Goal: Browse casually: Explore the website without a specific task or goal

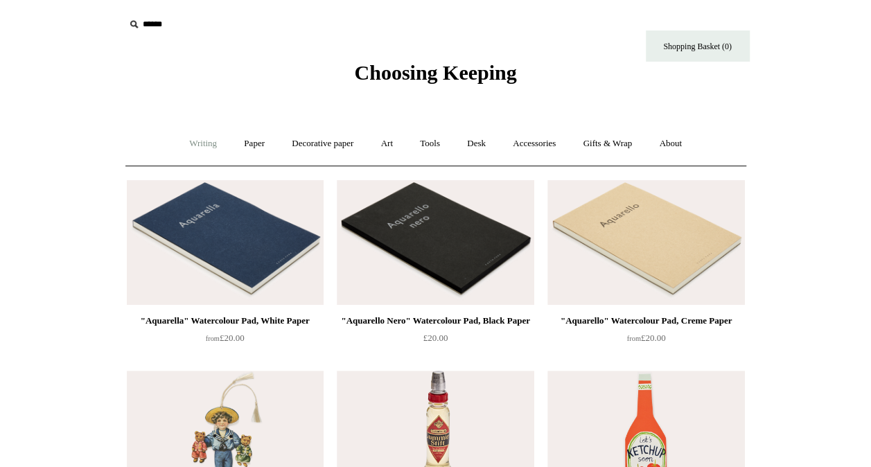
click at [194, 141] on link "Writing +" at bounding box center [203, 143] width 53 height 37
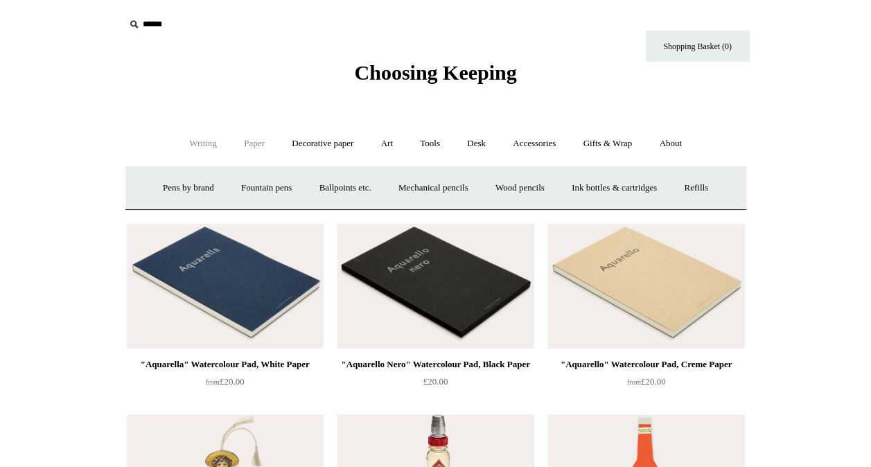
click at [263, 144] on link "Paper +" at bounding box center [254, 143] width 46 height 37
click at [220, 189] on link "Notebooks +" at bounding box center [242, 188] width 64 height 37
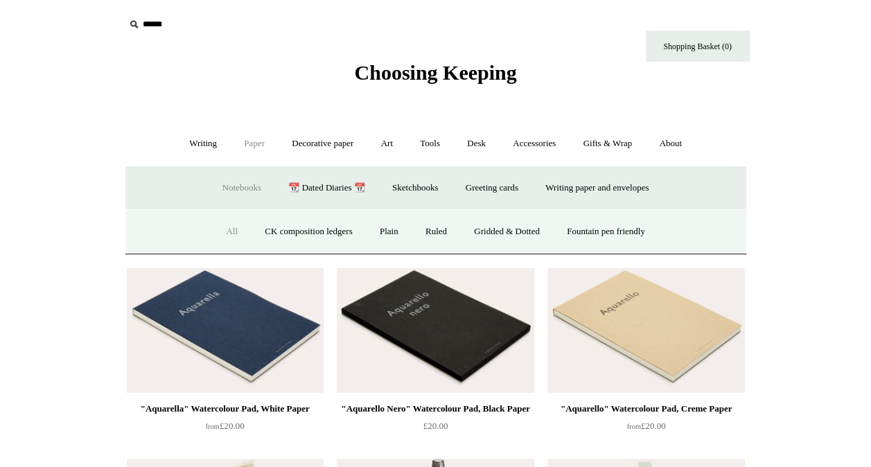
click at [216, 227] on link "All" at bounding box center [231, 231] width 37 height 37
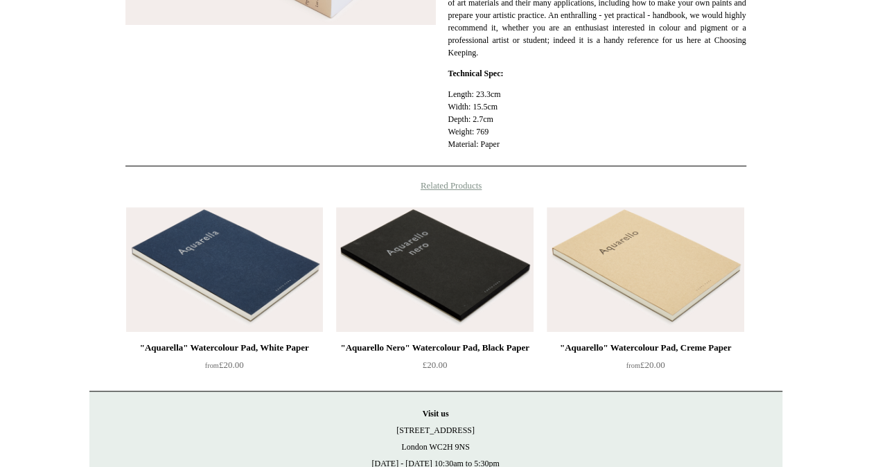
scroll to position [392, 0]
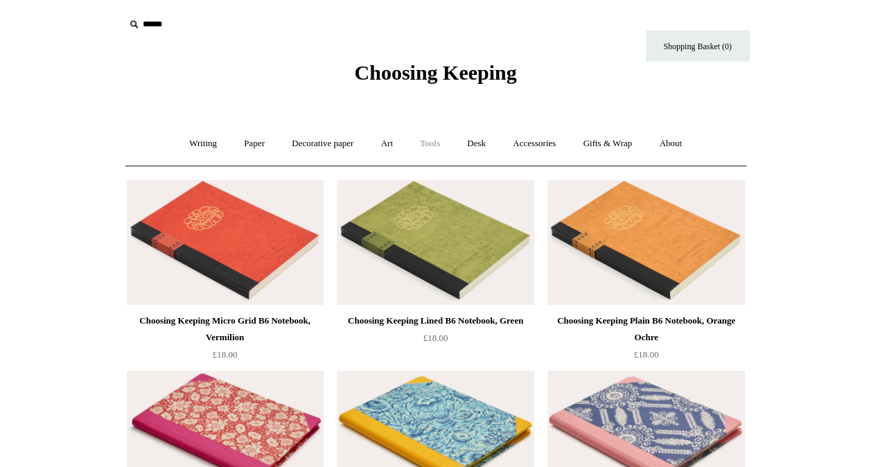
click at [426, 143] on link "Tools +" at bounding box center [430, 143] width 45 height 37
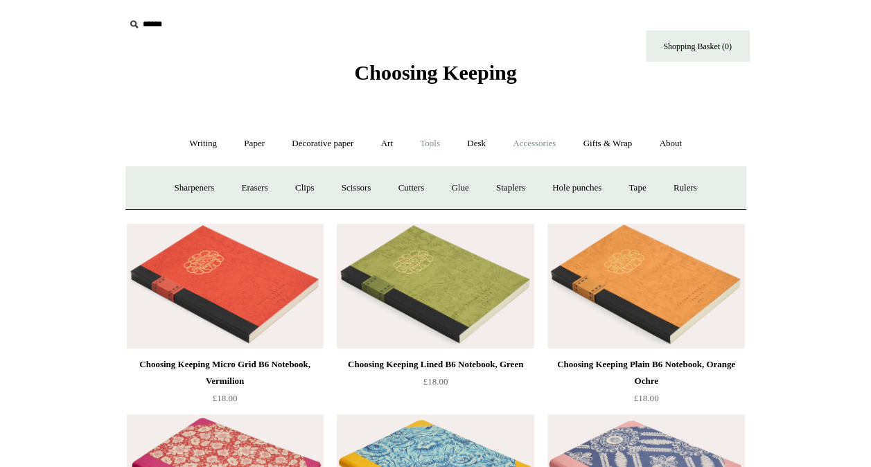
click at [538, 139] on link "Accessories +" at bounding box center [534, 143] width 68 height 37
click at [196, 190] on link "Personal Accessories +" at bounding box center [200, 188] width 100 height 37
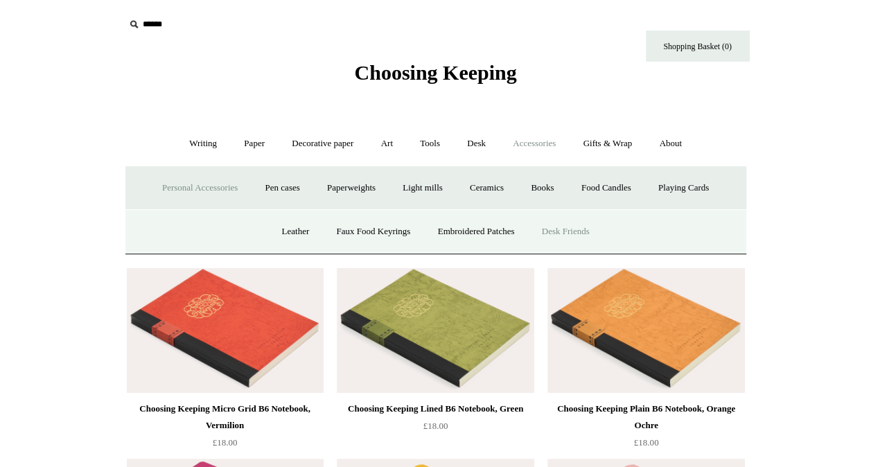
click at [579, 231] on link "Desk Friends" at bounding box center [565, 231] width 73 height 37
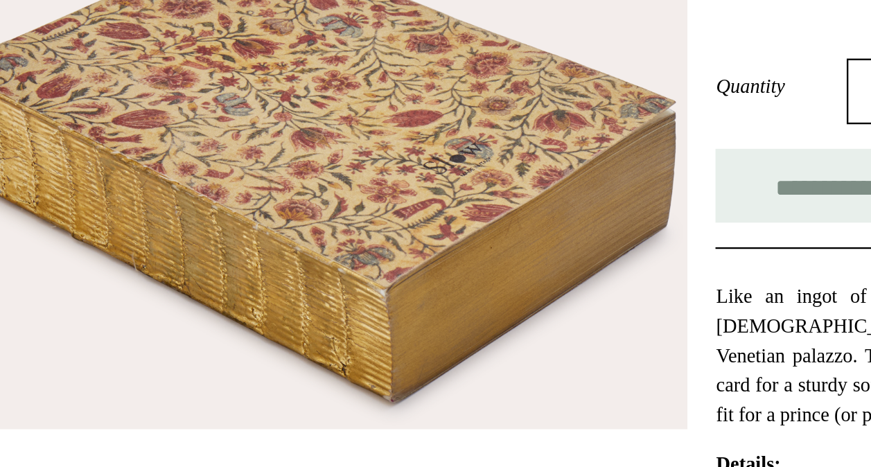
scroll to position [162, 0]
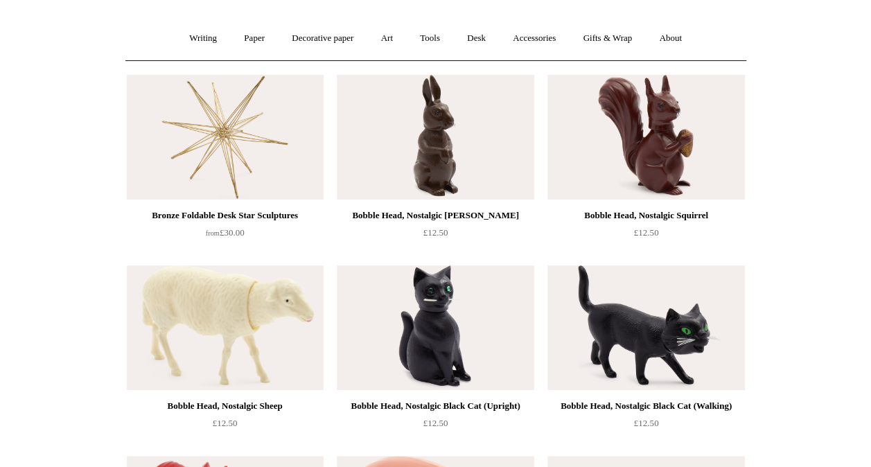
scroll to position [54, 0]
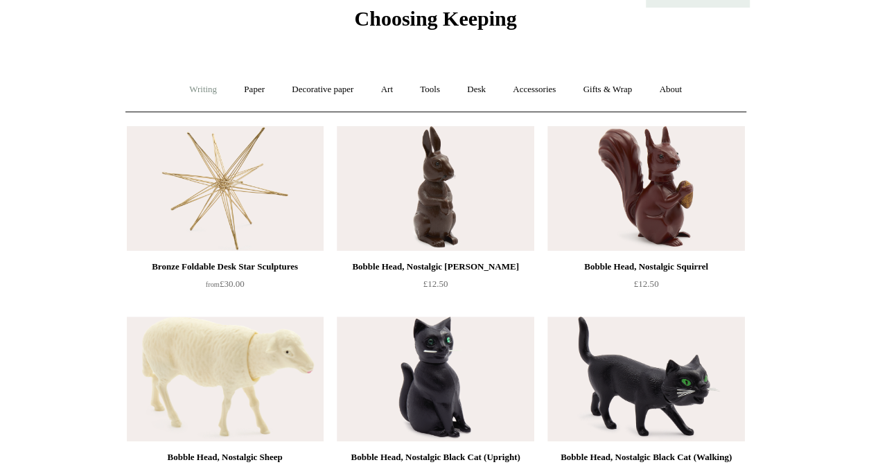
click at [200, 93] on link "Writing +" at bounding box center [203, 89] width 53 height 37
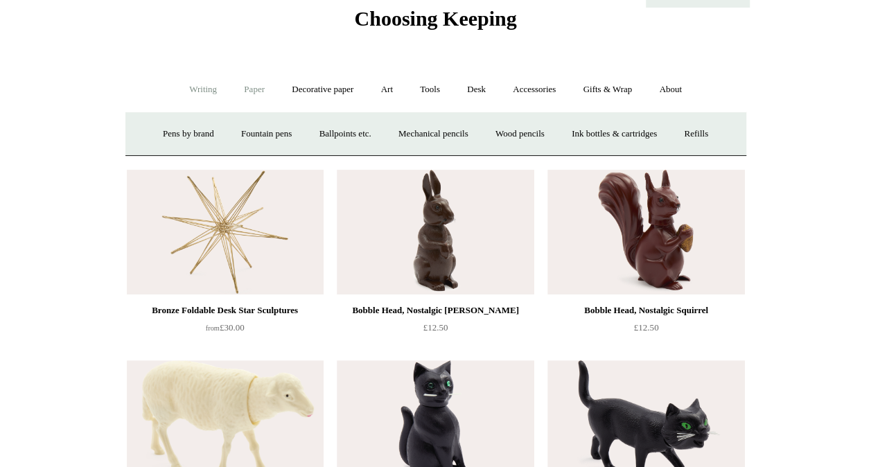
click at [263, 90] on link "Paper +" at bounding box center [254, 89] width 46 height 37
